Goal: Task Accomplishment & Management: Manage account settings

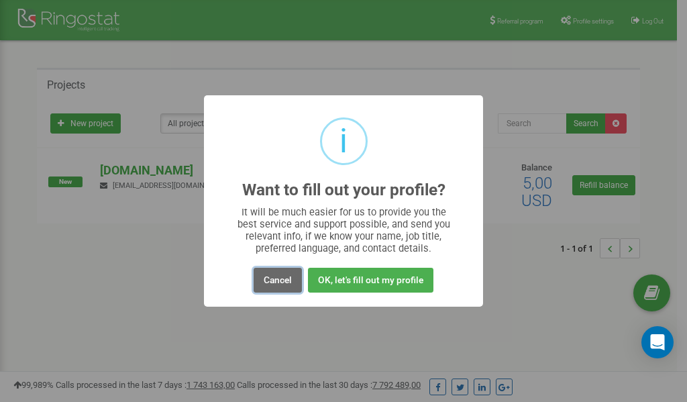
click at [283, 282] on button "Cancel" at bounding box center [277, 280] width 48 height 25
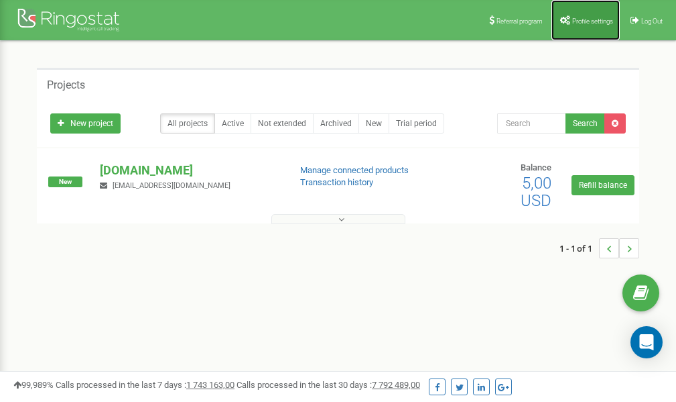
click at [580, 19] on span "Profile settings" at bounding box center [593, 20] width 41 height 7
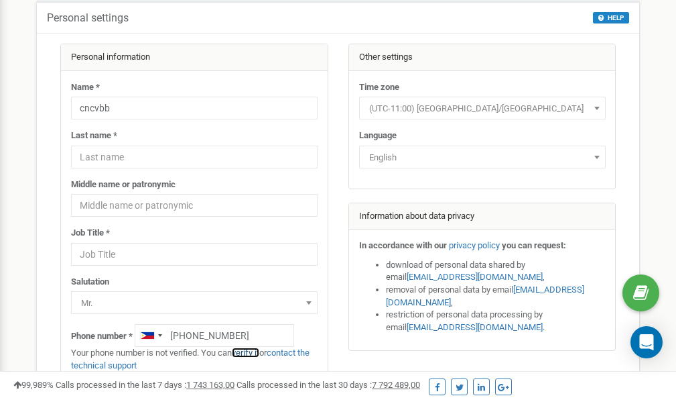
click at [250, 353] on link "verify it" at bounding box center [245, 352] width 27 height 10
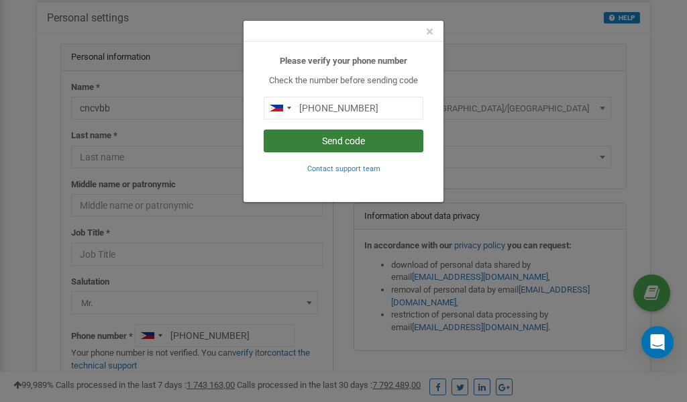
click at [351, 140] on button "Send code" at bounding box center [343, 140] width 160 height 23
